Goal: Task Accomplishment & Management: Use online tool/utility

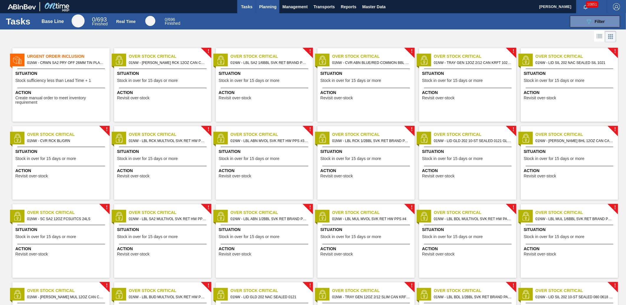
click at [265, 10] on span "Planning" at bounding box center [267, 6] width 17 height 7
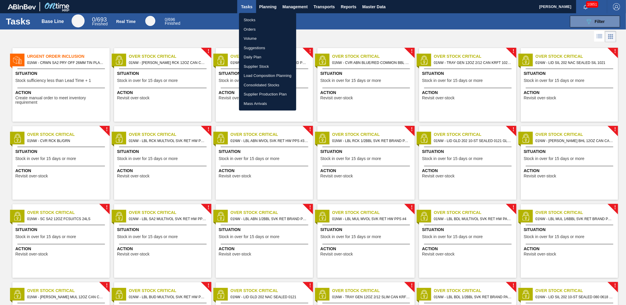
click at [266, 73] on li "Load Composition Planning" at bounding box center [267, 75] width 57 height 9
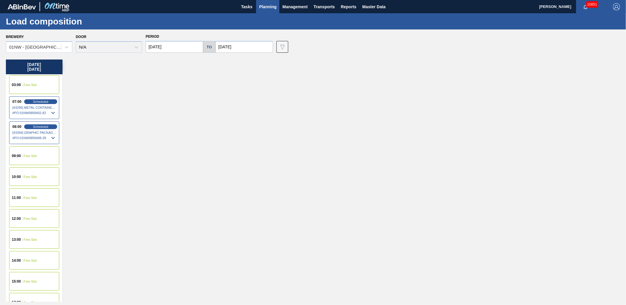
click at [237, 51] on input "[DATE]" at bounding box center [243, 47] width 57 height 12
click at [250, 101] on div "15" at bounding box center [251, 99] width 8 height 8
type input "[DATE]"
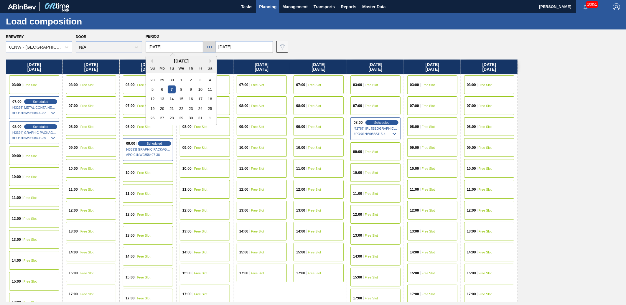
click at [186, 49] on input "[DATE]" at bounding box center [174, 47] width 57 height 12
click at [180, 100] on div "15" at bounding box center [181, 99] width 8 height 8
type input "[DATE]"
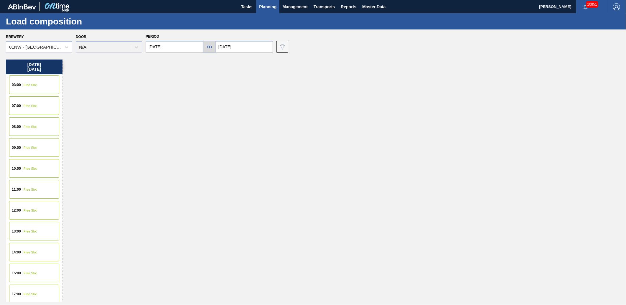
click at [29, 150] on div "09:00 Free Slot" at bounding box center [34, 147] width 50 height 19
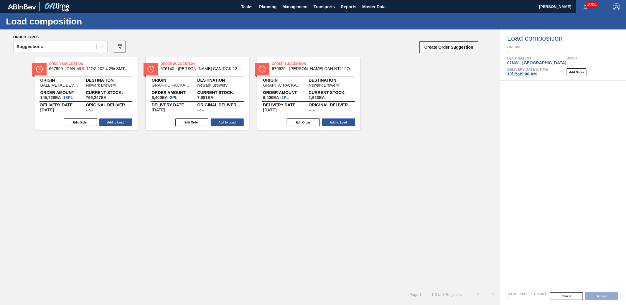
click at [85, 49] on div "Suggestions" at bounding box center [55, 46] width 83 height 9
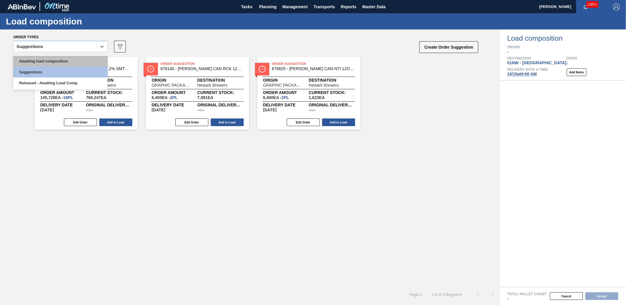
click at [43, 58] on div "Awaiting load composition" at bounding box center [60, 61] width 94 height 11
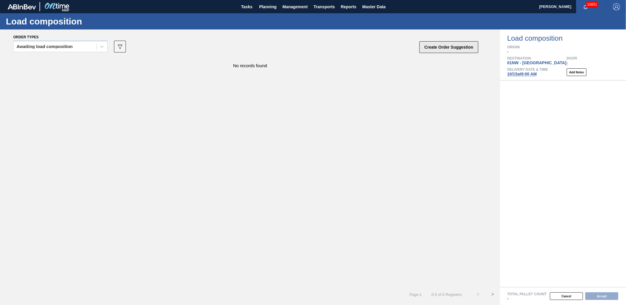
click at [437, 45] on button "Create Order Suggestion" at bounding box center [448, 47] width 59 height 12
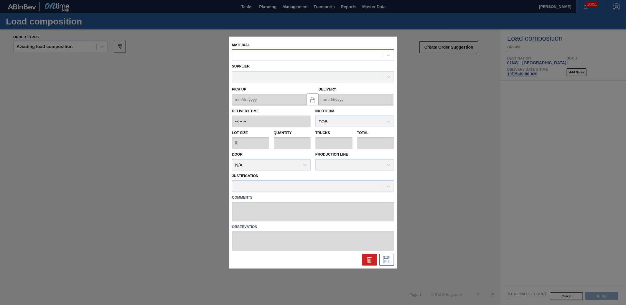
click at [239, 54] on div at bounding box center [307, 55] width 151 height 9
type input "676140"
click at [260, 83] on div "Pick up Delivery" at bounding box center [313, 93] width 167 height 23
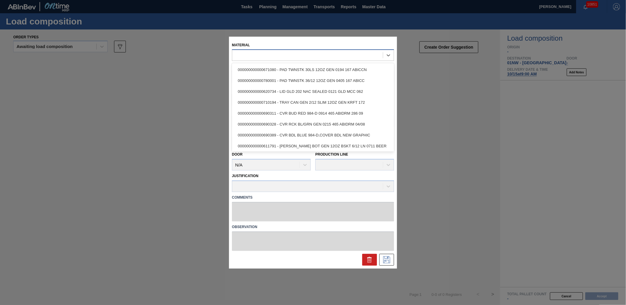
click at [260, 58] on div at bounding box center [307, 55] width 151 height 9
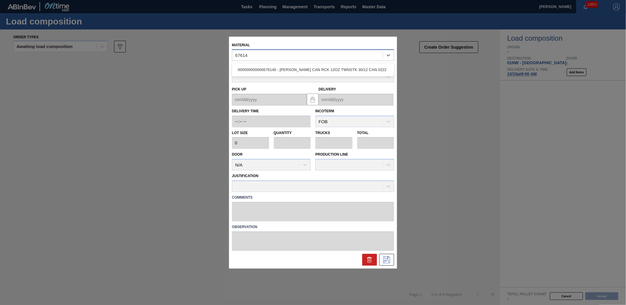
type input "676140"
type input "3,200"
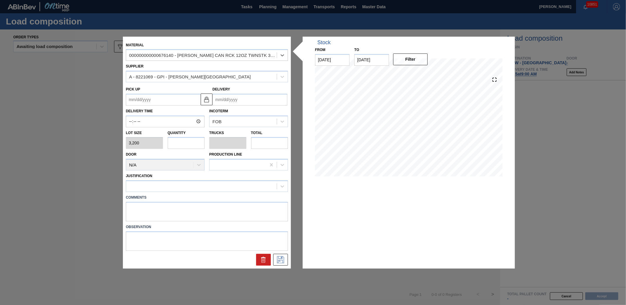
click at [233, 99] on input "Delivery" at bounding box center [249, 100] width 75 height 12
click at [243, 99] on input "Delivery" at bounding box center [249, 100] width 75 height 12
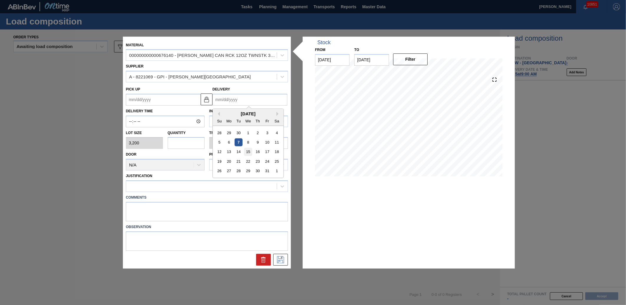
click at [249, 151] on div "15" at bounding box center [248, 152] width 8 height 8
type up "[DATE]"
type input "[DATE]"
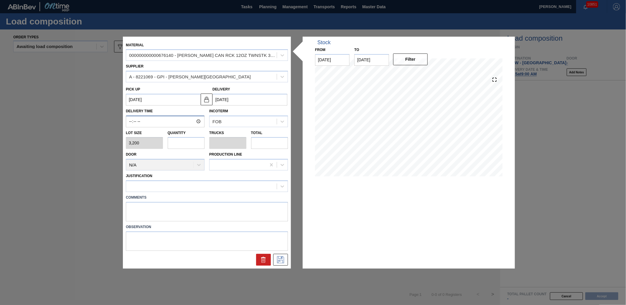
click at [144, 122] on input "Delivery Time" at bounding box center [165, 121] width 79 height 12
type input "09:00"
click at [176, 145] on input "text" at bounding box center [186, 143] width 37 height 12
type input "3"
type input "0.115"
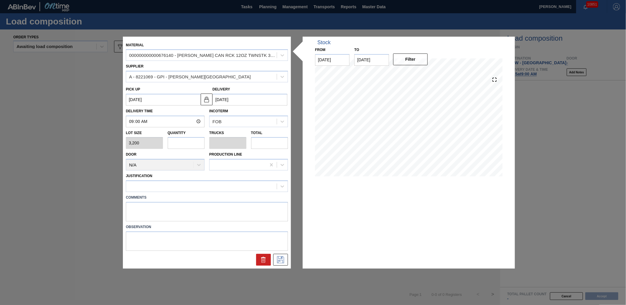
type input "9,600"
type input "0"
type input "2"
type input "0.077"
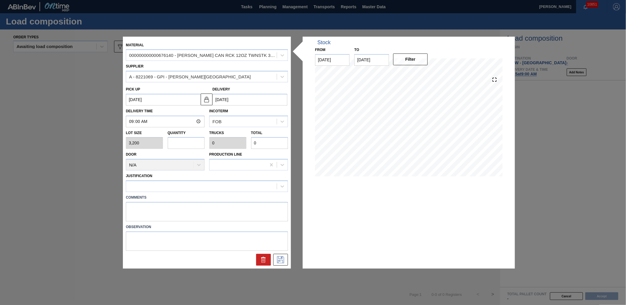
type input "6,400"
type input "26"
type input "1"
type input "83,200"
type input "2"
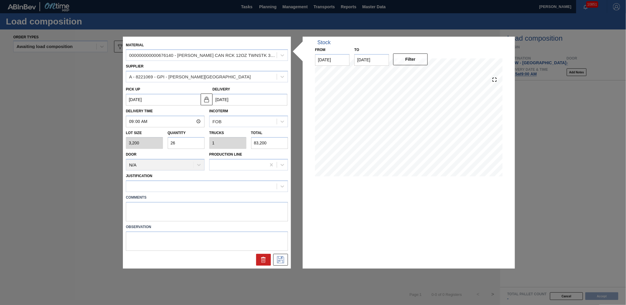
type input "0.077"
type input "6,400"
type input "0"
type input "3"
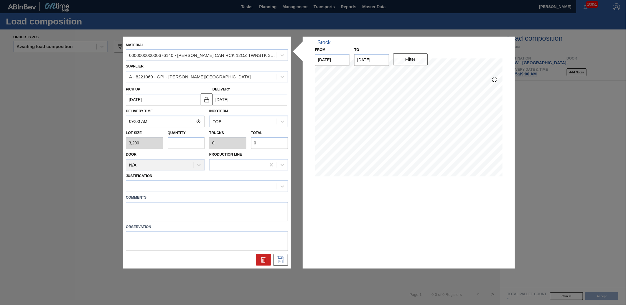
type input "0.115"
type input "9,600"
type input "3"
click at [225, 264] on div at bounding box center [206, 260] width 167 height 12
click at [278, 258] on icon at bounding box center [280, 259] width 9 height 7
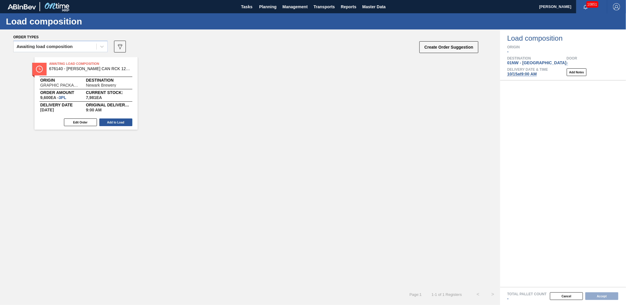
click at [272, 194] on div "Awaiting Load Composition 676140 - [PERSON_NAME] CAN RCK 12OZ TWNSTK 30/12 CAN …" at bounding box center [250, 172] width 500 height 230
click at [453, 49] on button "Create Order Suggestion" at bounding box center [448, 47] width 59 height 12
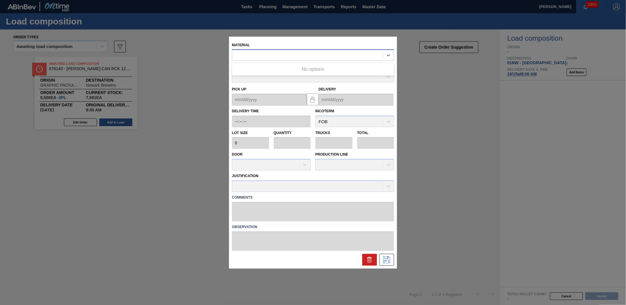
click at [275, 50] on div at bounding box center [313, 54] width 162 height 11
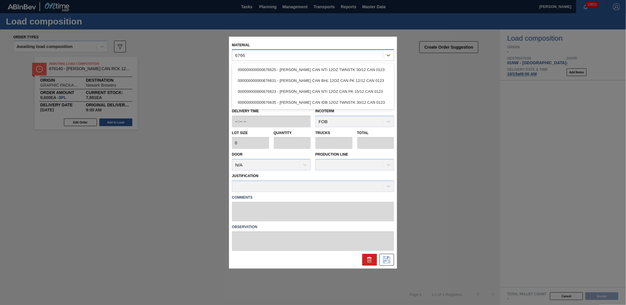
type input "676625"
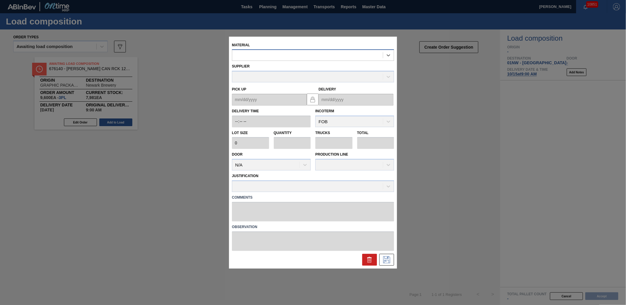
type input "3,200"
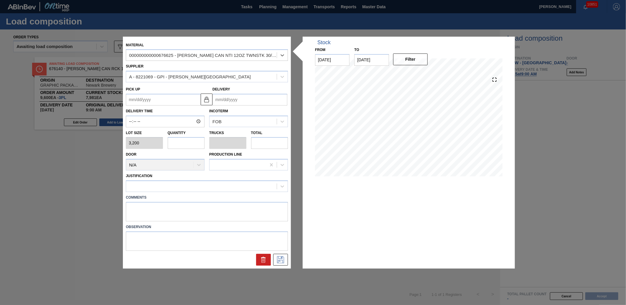
click at [236, 100] on input "Delivery" at bounding box center [249, 100] width 75 height 12
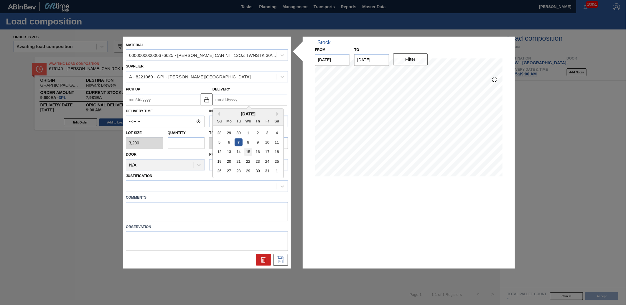
click at [249, 151] on div "15" at bounding box center [248, 152] width 8 height 8
type up "[DATE]"
type input "[DATE]"
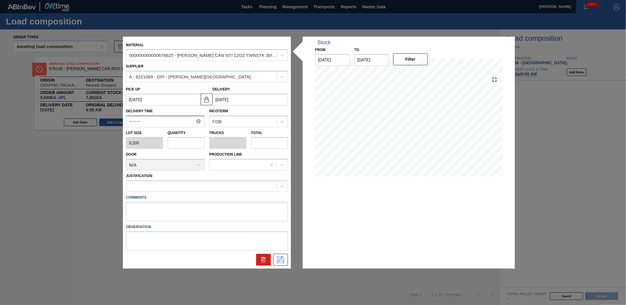
click at [146, 122] on input "Delivery Time" at bounding box center [165, 121] width 79 height 12
type input "09:00"
click at [171, 140] on input "text" at bounding box center [186, 143] width 37 height 12
type input "3"
type input "0.115"
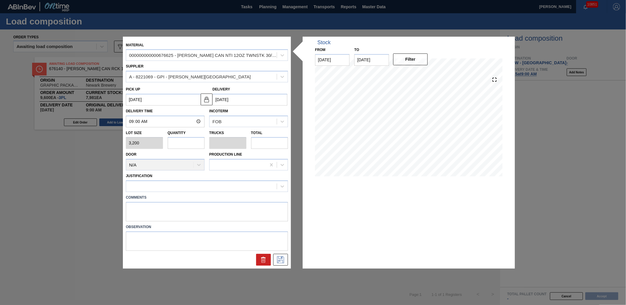
type input "9,600"
type input "3"
click at [180, 195] on label "Comments" at bounding box center [207, 197] width 162 height 9
click at [281, 258] on icon at bounding box center [280, 259] width 9 height 7
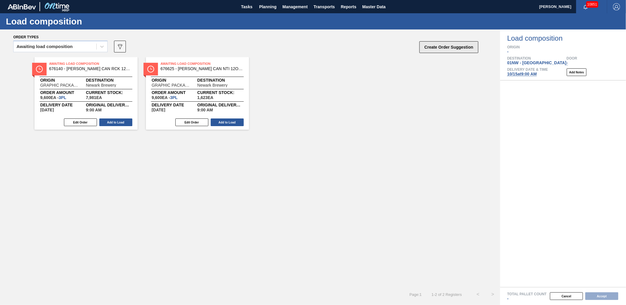
click at [444, 47] on button "Create Order Suggestion" at bounding box center [448, 47] width 59 height 12
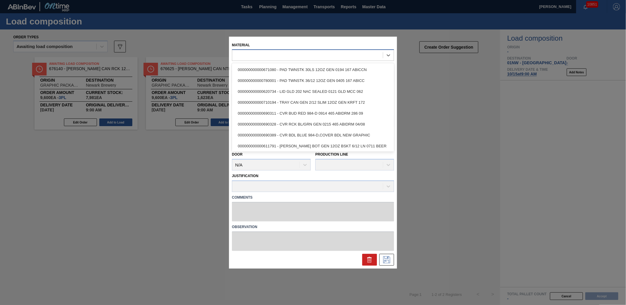
click at [269, 52] on div at bounding box center [307, 55] width 151 height 9
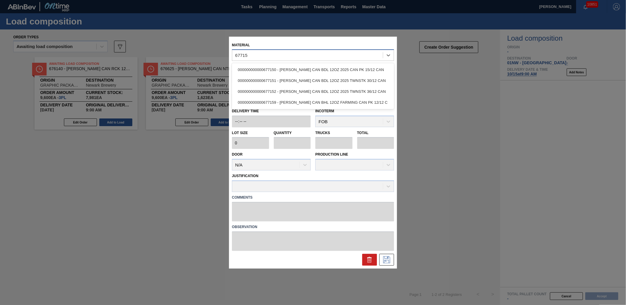
type input "677152"
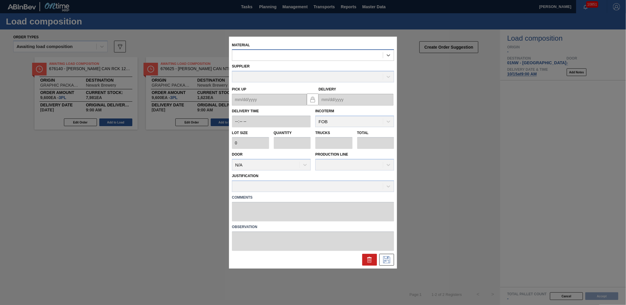
type input "2,400"
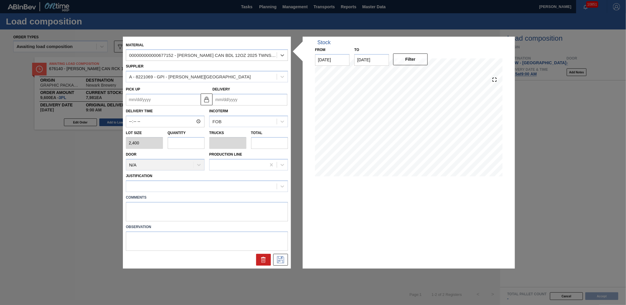
click at [232, 101] on input "Delivery" at bounding box center [249, 100] width 75 height 12
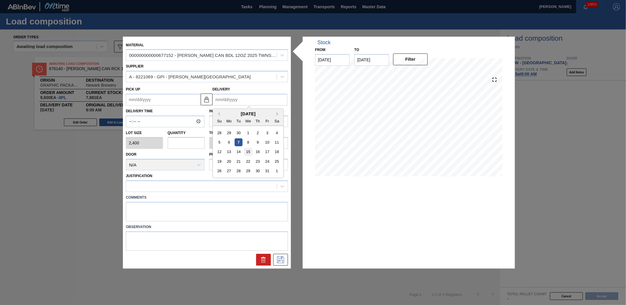
click at [246, 151] on div "15" at bounding box center [248, 152] width 8 height 8
type up "[DATE]"
type input "[DATE]"
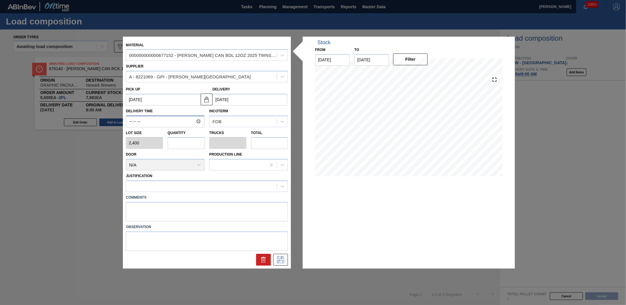
click at [133, 120] on input "Delivery Time" at bounding box center [165, 121] width 79 height 12
click at [157, 121] on input "Delivery Time" at bounding box center [165, 121] width 79 height 12
click at [129, 117] on input "Delivery Time" at bounding box center [165, 121] width 79 height 12
click at [156, 127] on input "Delivery Time" at bounding box center [165, 121] width 79 height 12
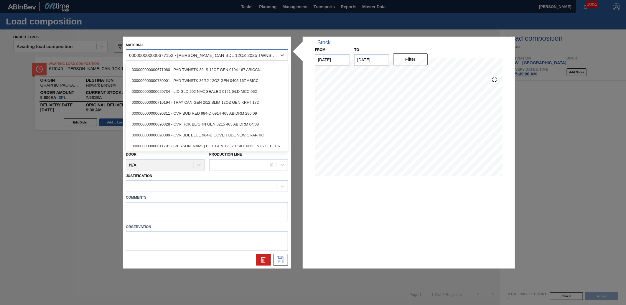
click at [185, 56] on div "000000000000677152 - [PERSON_NAME] CAN BDL 12OZ 2025 TWNSTK 36/12 CAN" at bounding box center [201, 55] width 151 height 9
click at [185, 56] on div "000000000000677152 - [PERSON_NAME] CAN BDL 12OZ 2025 TWNSTK 36/12 CAN" at bounding box center [203, 55] width 148 height 5
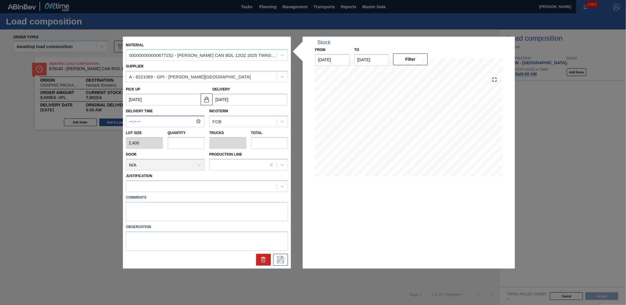
click at [139, 119] on input "Delivery Time" at bounding box center [165, 121] width 79 height 12
type input "09:00"
click at [179, 143] on input "text" at bounding box center [186, 143] width 37 height 12
type input "3"
type input "0.115"
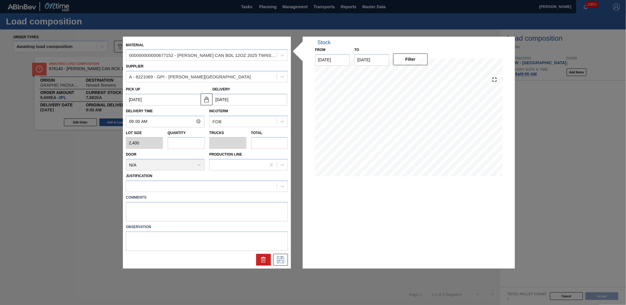
type input "7,200"
type input "3"
click at [286, 262] on button at bounding box center [280, 260] width 15 height 12
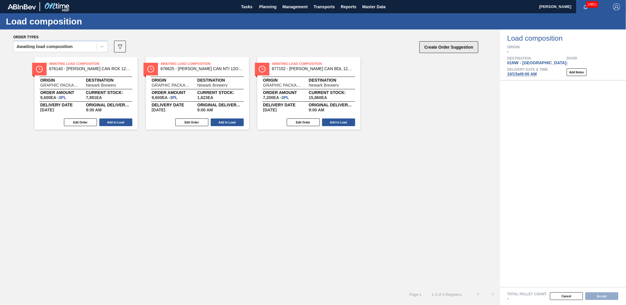
click at [431, 43] on button "Create Order Suggestion" at bounding box center [448, 47] width 59 height 12
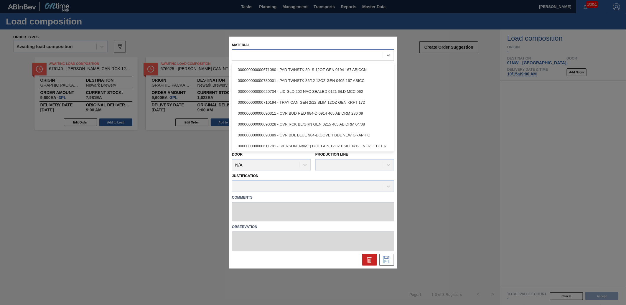
click at [285, 58] on div at bounding box center [307, 55] width 151 height 9
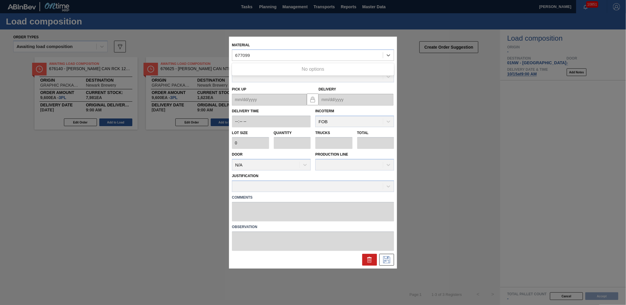
type input "677099"
click at [282, 60] on div "677099" at bounding box center [307, 55] width 151 height 9
type input "677099"
click at [366, 260] on button at bounding box center [369, 260] width 15 height 12
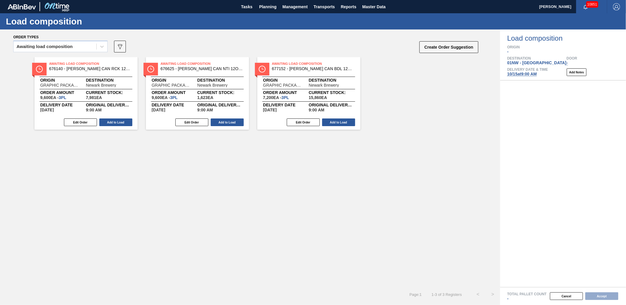
click at [183, 235] on div "Awaiting Load Composition 676140 - [PERSON_NAME] CAN RCK 12OZ TWNSTK 30/12 CAN …" at bounding box center [250, 172] width 500 height 230
click at [445, 46] on button "Create Order Suggestion" at bounding box center [448, 47] width 59 height 12
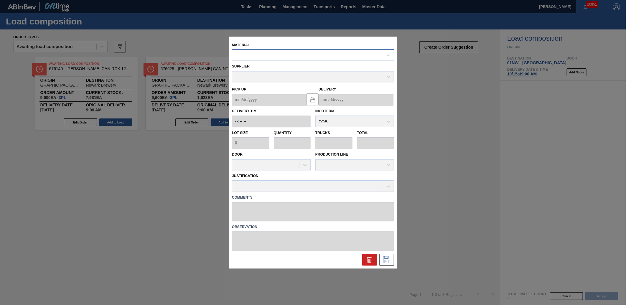
click at [256, 56] on div at bounding box center [307, 55] width 151 height 9
type input "677107"
type input "3,200"
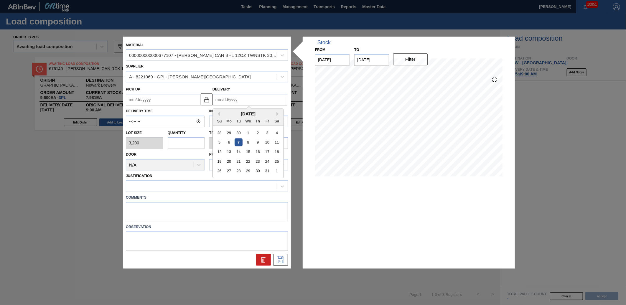
click at [264, 100] on input "Delivery" at bounding box center [249, 100] width 75 height 12
click at [248, 151] on div "15" at bounding box center [248, 152] width 8 height 8
type up "[DATE]"
type input "[DATE]"
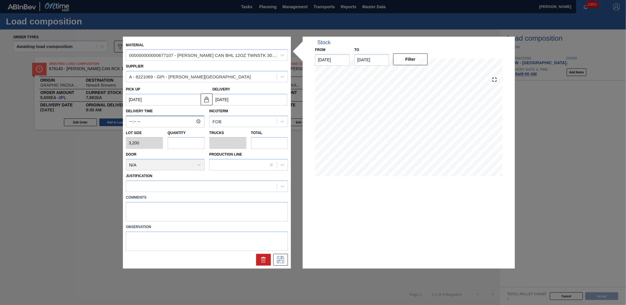
click at [158, 123] on input "Delivery Time" at bounding box center [165, 121] width 79 height 12
type input "09:00"
click at [173, 138] on input "text" at bounding box center [186, 143] width 37 height 12
type input "3"
type input "0.115"
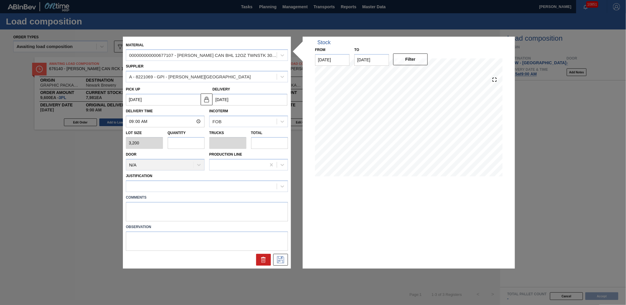
type input "9,600"
type input "3"
click at [281, 260] on icon at bounding box center [280, 259] width 9 height 7
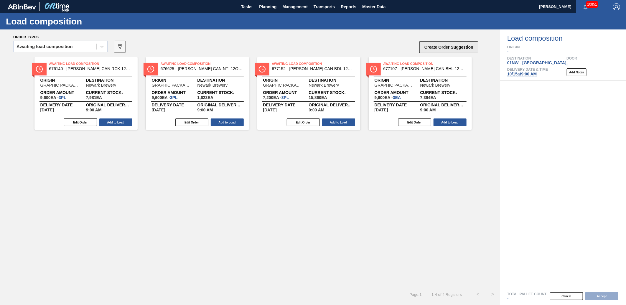
click at [450, 47] on button "Create Order Suggestion" at bounding box center [448, 47] width 59 height 12
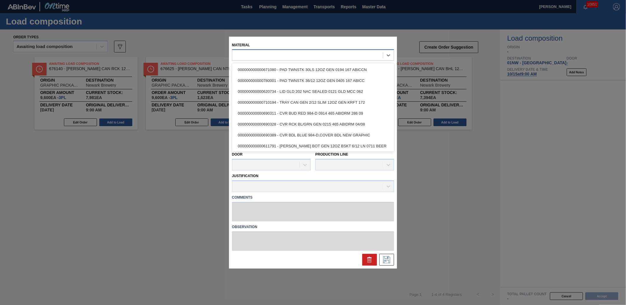
click at [281, 55] on div at bounding box center [307, 55] width 151 height 9
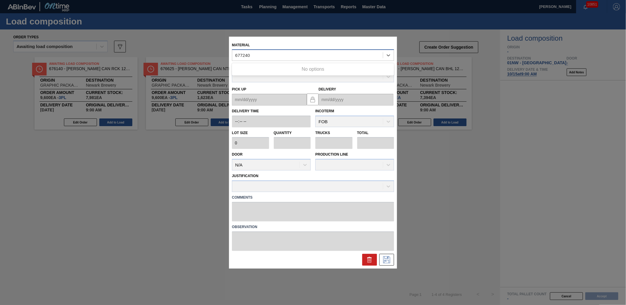
type input "677240"
click at [368, 254] on button at bounding box center [369, 260] width 15 height 12
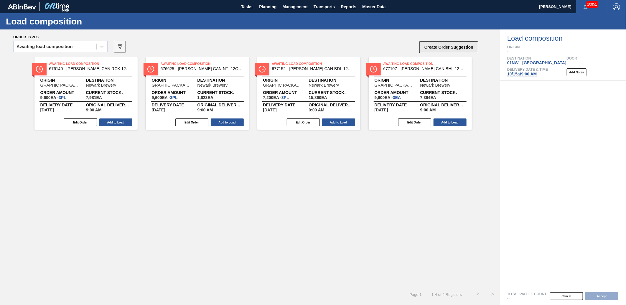
click at [452, 48] on button "Create Order Suggestion" at bounding box center [448, 47] width 59 height 12
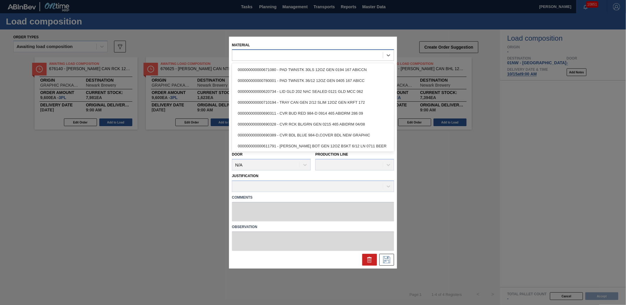
click at [288, 54] on div at bounding box center [307, 55] width 151 height 9
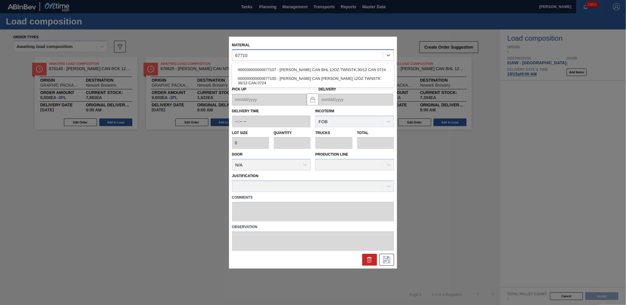
type input "677100"
type input "2,400"
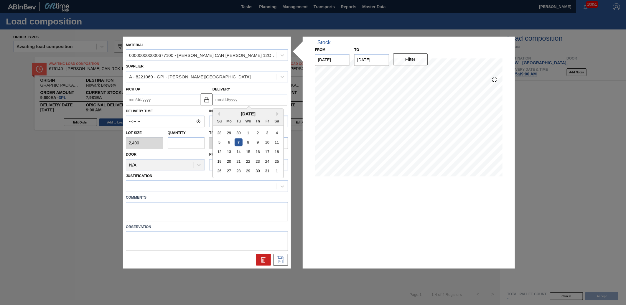
click at [229, 98] on input "Delivery" at bounding box center [249, 100] width 75 height 12
click at [248, 152] on div "15" at bounding box center [248, 152] width 8 height 8
type up "[DATE]"
type input "[DATE]"
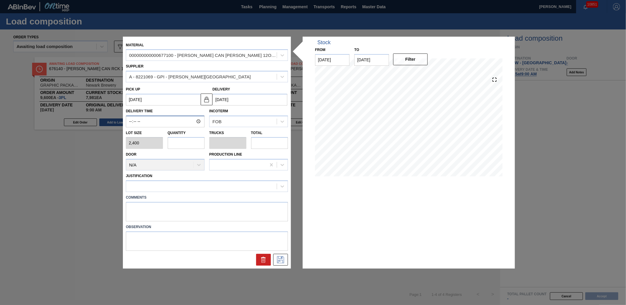
click at [157, 123] on input "Delivery Time" at bounding box center [165, 121] width 79 height 12
type input "09:00"
click at [184, 145] on input "text" at bounding box center [186, 143] width 37 height 12
type input "1"
type input "0.038"
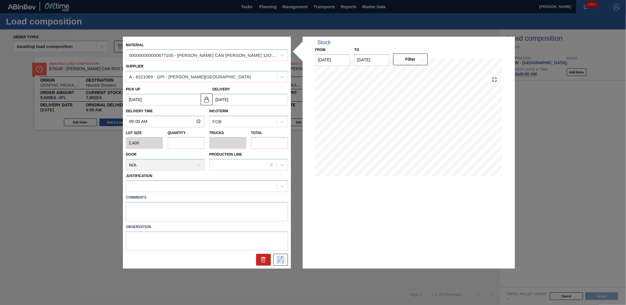
type input "2,400"
click at [180, 146] on input "1" at bounding box center [186, 143] width 37 height 12
type input "1"
click at [284, 260] on icon at bounding box center [280, 259] width 7 height 7
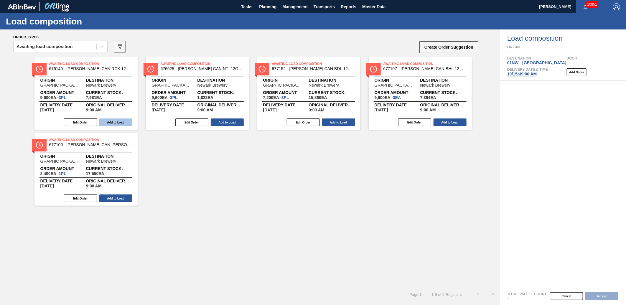
click at [121, 122] on button "Add to Load" at bounding box center [115, 122] width 33 height 8
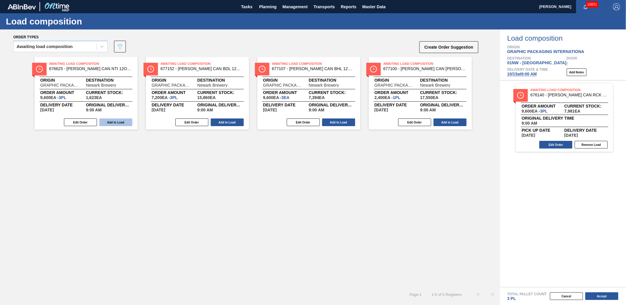
click at [125, 122] on button "Add to Load" at bounding box center [115, 122] width 33 height 8
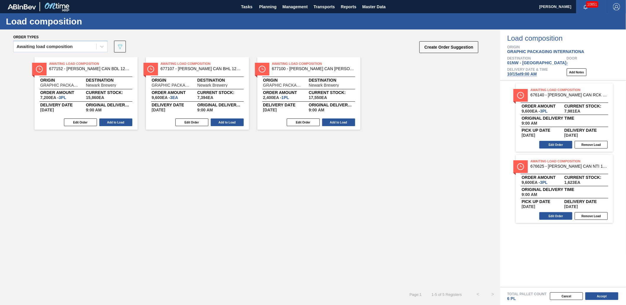
click at [125, 122] on button "Add to Load" at bounding box center [115, 122] width 33 height 8
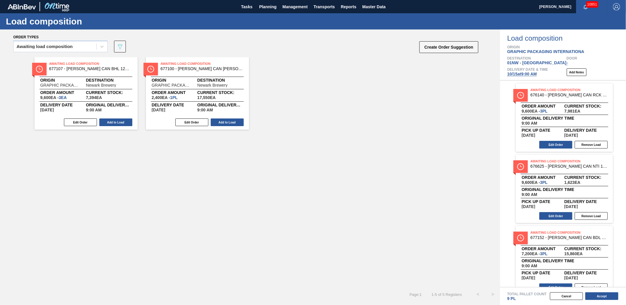
click at [125, 122] on button "Add to Load" at bounding box center [115, 122] width 33 height 8
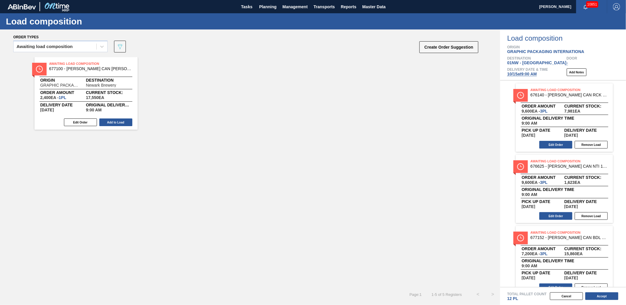
click at [125, 122] on button "Add to Load" at bounding box center [115, 122] width 33 height 8
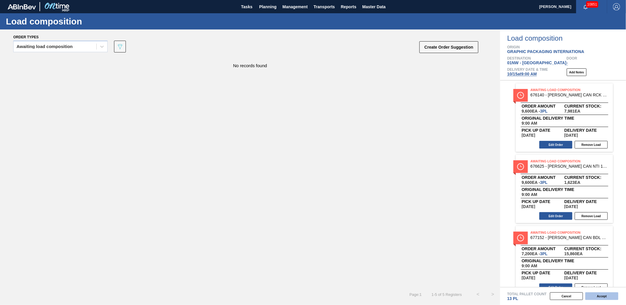
click at [597, 293] on button "Accept" at bounding box center [601, 296] width 33 height 8
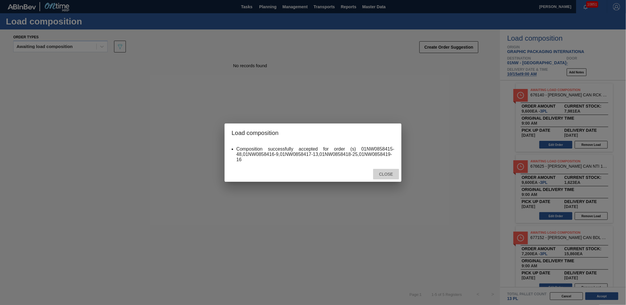
click at [382, 174] on span "Close" at bounding box center [385, 174] width 23 height 5
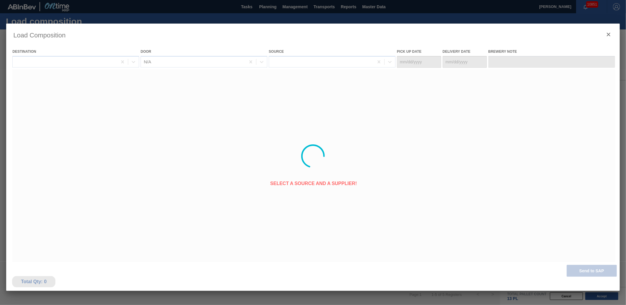
type Date "[DATE]"
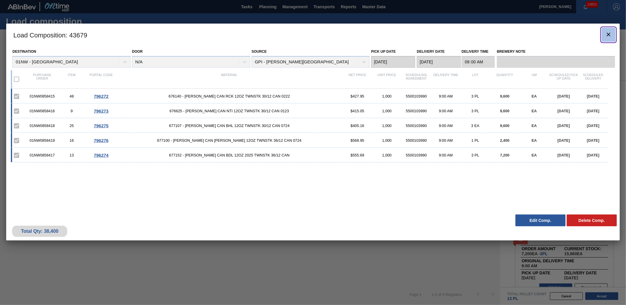
click at [611, 35] on icon "botão de ícone" at bounding box center [608, 34] width 7 height 7
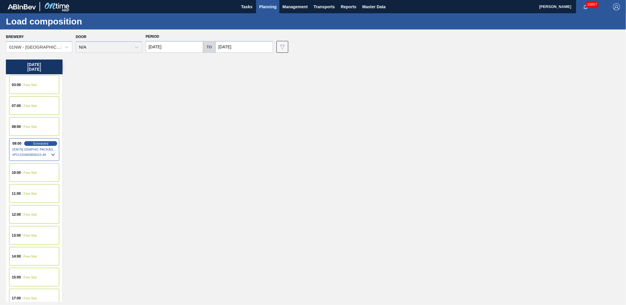
click at [269, 3] on span "Planning" at bounding box center [267, 6] width 17 height 7
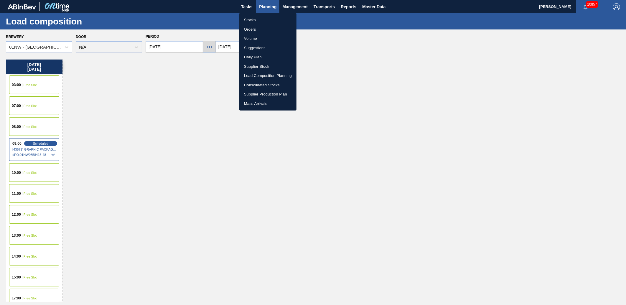
click at [275, 71] on li "Load Composition Planning" at bounding box center [267, 75] width 57 height 9
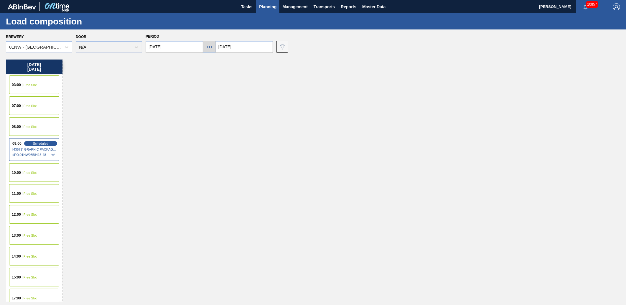
click at [31, 128] on span "Free Slot" at bounding box center [30, 127] width 13 height 4
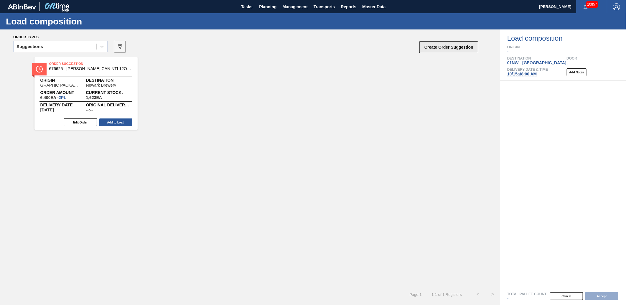
click at [441, 43] on button "Create Order Suggestion" at bounding box center [448, 47] width 59 height 12
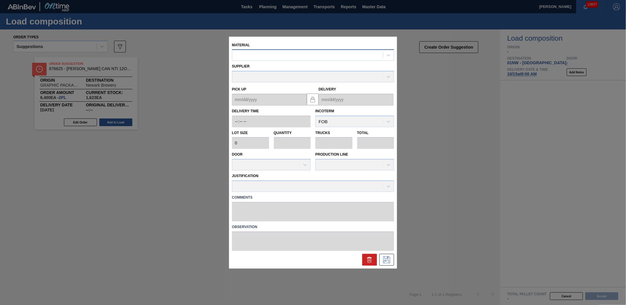
click at [279, 54] on div at bounding box center [307, 55] width 151 height 9
type input "676140"
click at [285, 63] on div "Supplier" at bounding box center [313, 72] width 162 height 20
click at [275, 50] on div at bounding box center [313, 54] width 162 height 11
type input "676140"
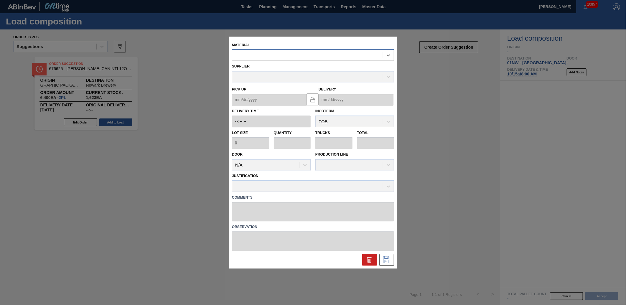
type input "3,200"
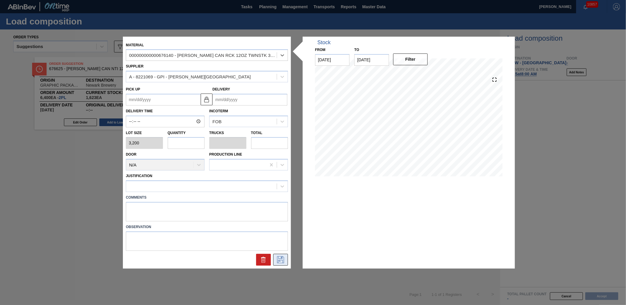
click at [281, 260] on icon at bounding box center [280, 259] width 9 height 7
click at [265, 259] on icon at bounding box center [263, 260] width 4 height 4
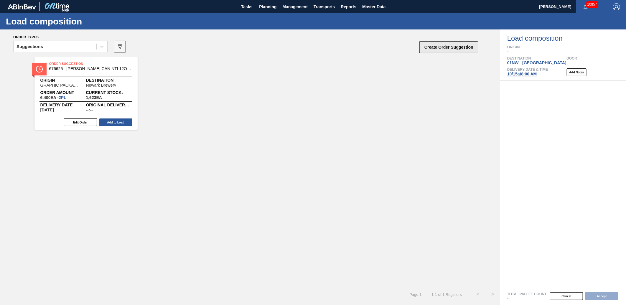
click at [455, 46] on button "Create Order Suggestion" at bounding box center [448, 47] width 59 height 12
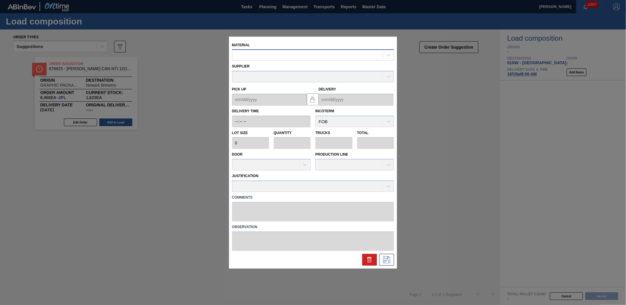
click at [279, 55] on div at bounding box center [307, 55] width 151 height 9
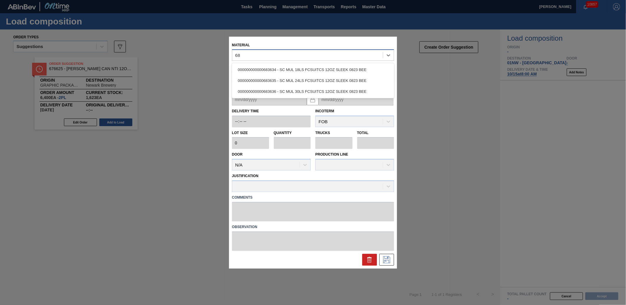
type input "6"
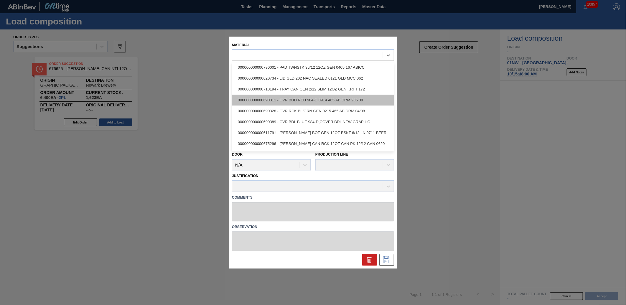
scroll to position [40, 0]
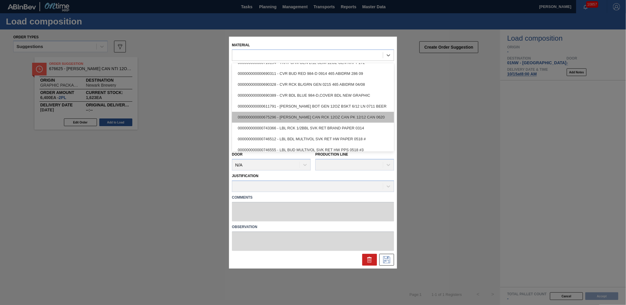
click at [321, 119] on div "000000000000675296 - [PERSON_NAME] CAN RCK 12OZ CAN PK 12/12 CAN 0620" at bounding box center [313, 117] width 162 height 11
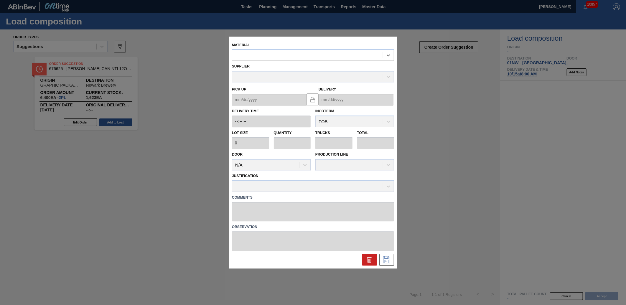
type input "6,660"
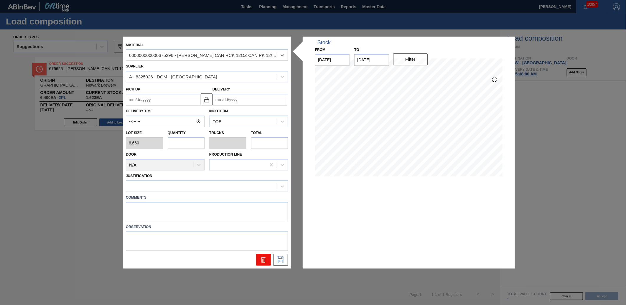
click at [263, 255] on button at bounding box center [263, 260] width 15 height 12
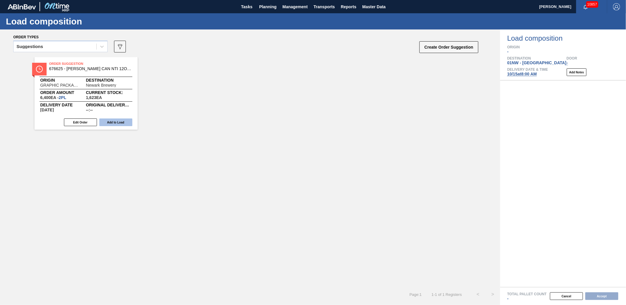
click at [111, 122] on button "Add to Load" at bounding box center [115, 122] width 33 height 8
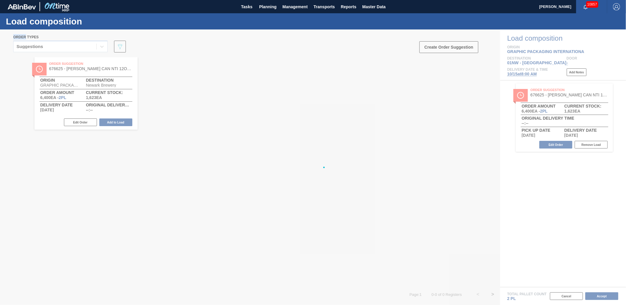
click at [111, 122] on div at bounding box center [313, 166] width 626 height 275
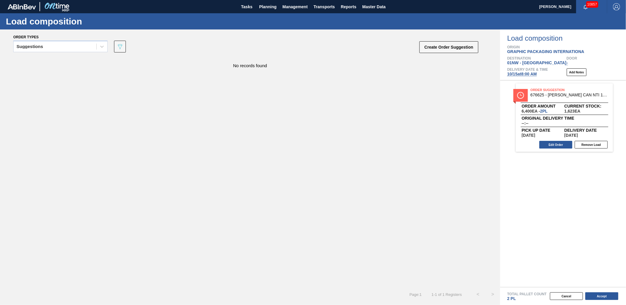
drag, startPoint x: 111, startPoint y: 122, endPoint x: 302, endPoint y: 190, distance: 203.3
click at [303, 192] on div "No records found" at bounding box center [250, 172] width 500 height 230
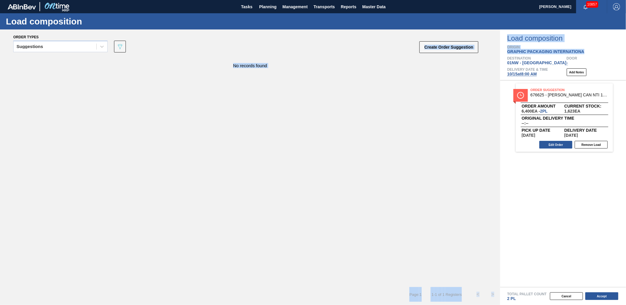
drag, startPoint x: 602, startPoint y: 51, endPoint x: 496, endPoint y: 52, distance: 105.8
click at [496, 52] on div "Order types Suggestions 089F7B8B-B2A5-4AFE-B5C0-19BA573D28AC Create Order Sugge…" at bounding box center [313, 166] width 626 height 275
drag, startPoint x: 496, startPoint y: 52, endPoint x: 474, endPoint y: 86, distance: 41.0
click at [474, 86] on div "No records found" at bounding box center [250, 172] width 500 height 230
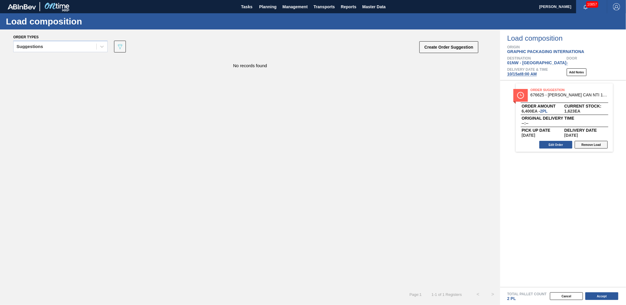
click at [591, 148] on button "Remove Load" at bounding box center [591, 145] width 33 height 8
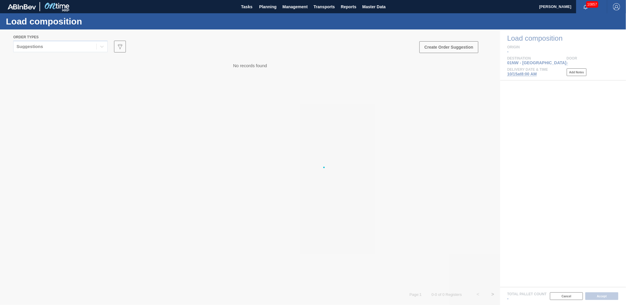
click at [593, 143] on div at bounding box center [313, 166] width 626 height 275
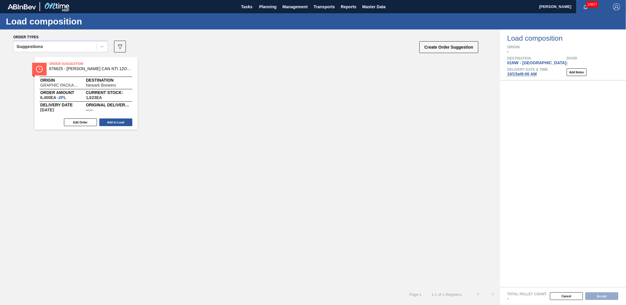
click at [244, 126] on div "Order Suggestion 676625 - [PERSON_NAME] CAN NTI 12OZ TWNSTK 30/12 CAN 0123 Orig…" at bounding box center [250, 93] width 500 height 72
click at [282, 123] on div "Order Suggestion 676625 - [PERSON_NAME] CAN NTI 12OZ TWNSTK 30/12 CAN 0123 Orig…" at bounding box center [250, 93] width 500 height 72
drag, startPoint x: 572, startPoint y: 51, endPoint x: 506, endPoint y: 46, distance: 66.8
click at [506, 46] on div "Load composition Origin - Destination 01NW - [GEOGRAPHIC_DATA] Brewery Door - D…" at bounding box center [563, 54] width 126 height 51
drag, startPoint x: 506, startPoint y: 46, endPoint x: 523, endPoint y: 52, distance: 18.9
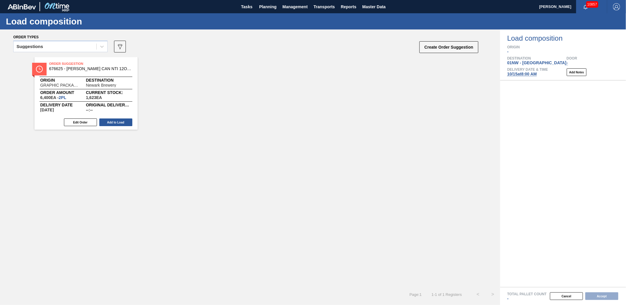
click at [533, 48] on span "Origin" at bounding box center [566, 47] width 119 height 4
